Goal: Check status

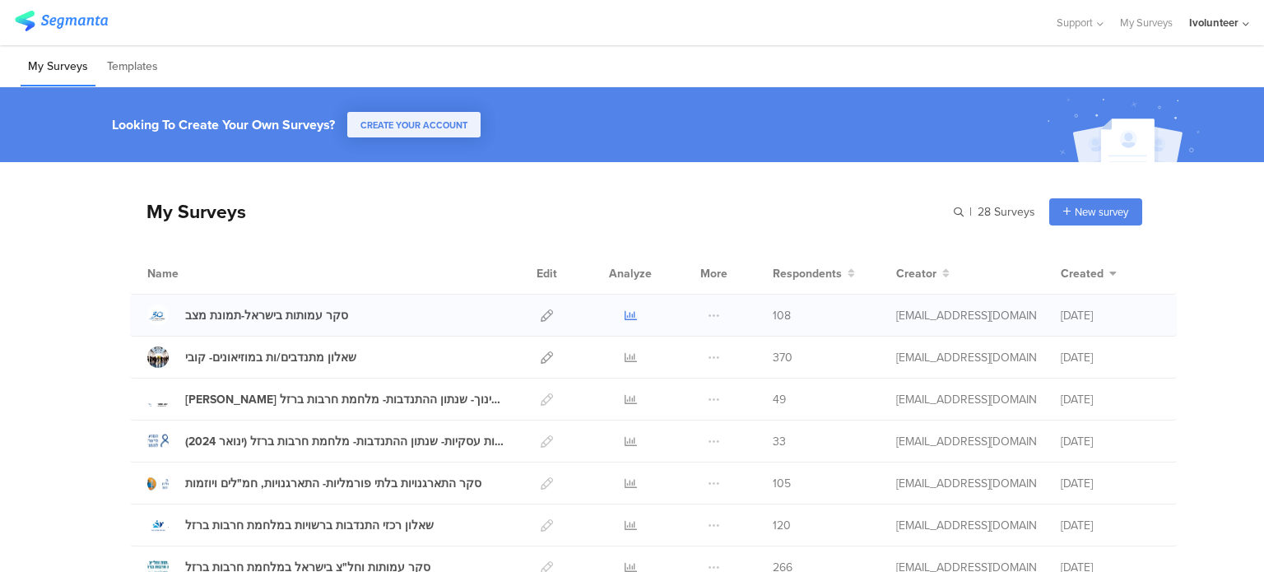
click at [625, 315] on icon at bounding box center [631, 315] width 12 height 12
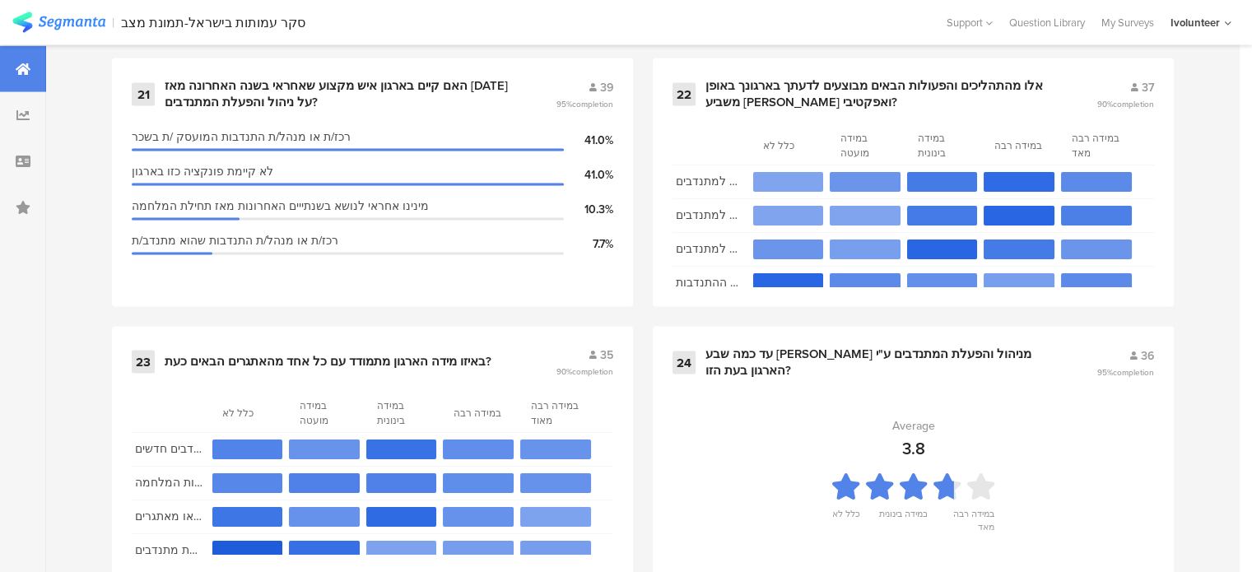
scroll to position [3440, 0]
